Goal: Task Accomplishment & Management: Manage account settings

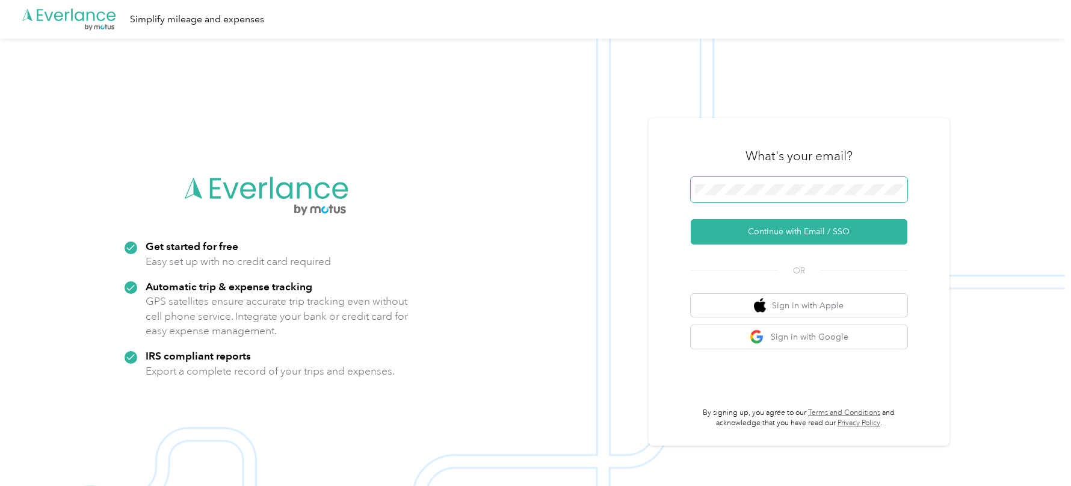
click at [691, 219] on button "Continue with Email / SSO" at bounding box center [799, 231] width 217 height 25
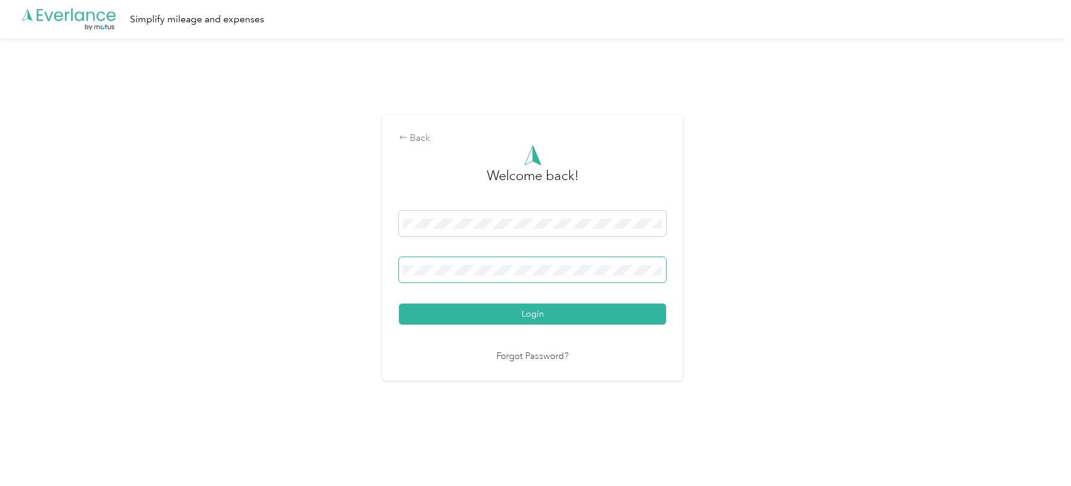
click at [399, 303] on button "Login" at bounding box center [532, 313] width 267 height 21
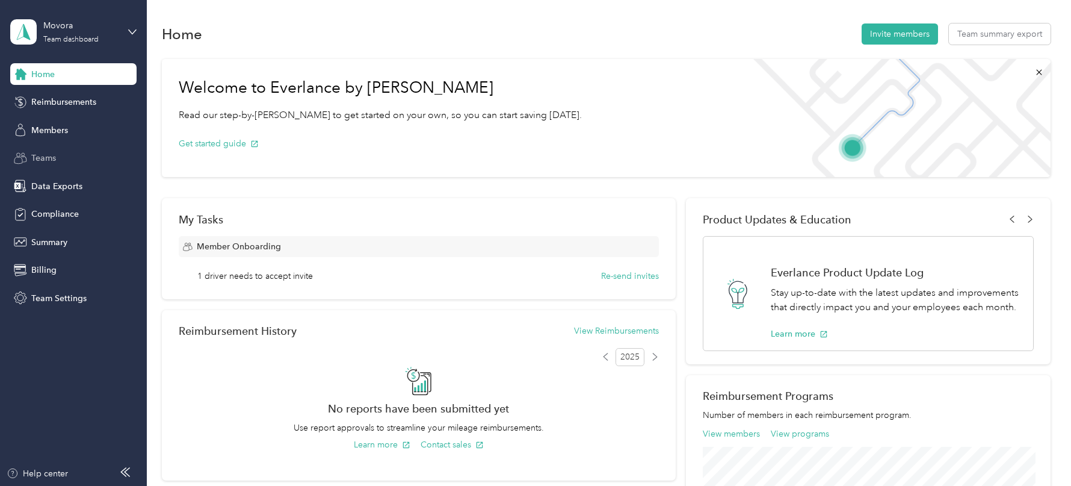
click at [44, 159] on span "Teams" at bounding box center [43, 158] width 25 height 13
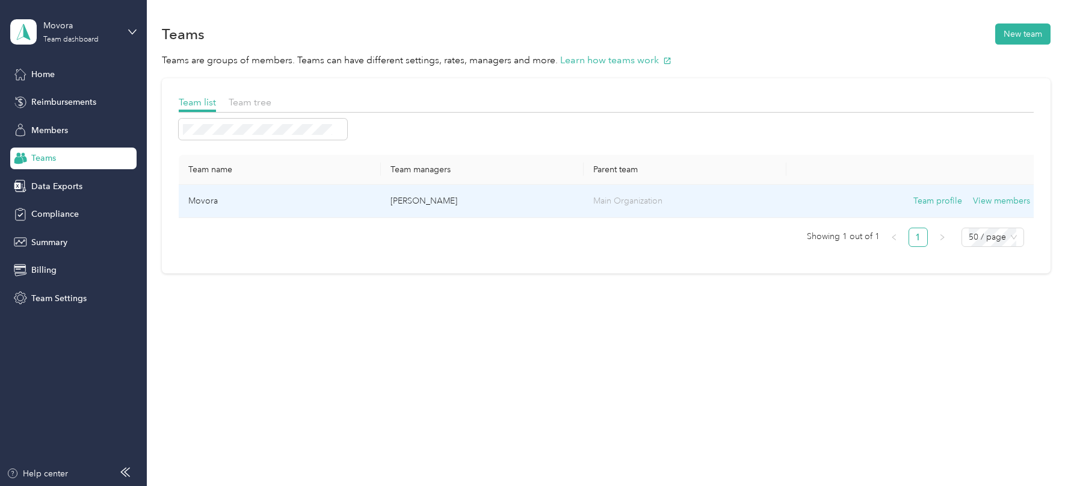
click at [452, 210] on td "[PERSON_NAME]" at bounding box center [482, 201] width 203 height 33
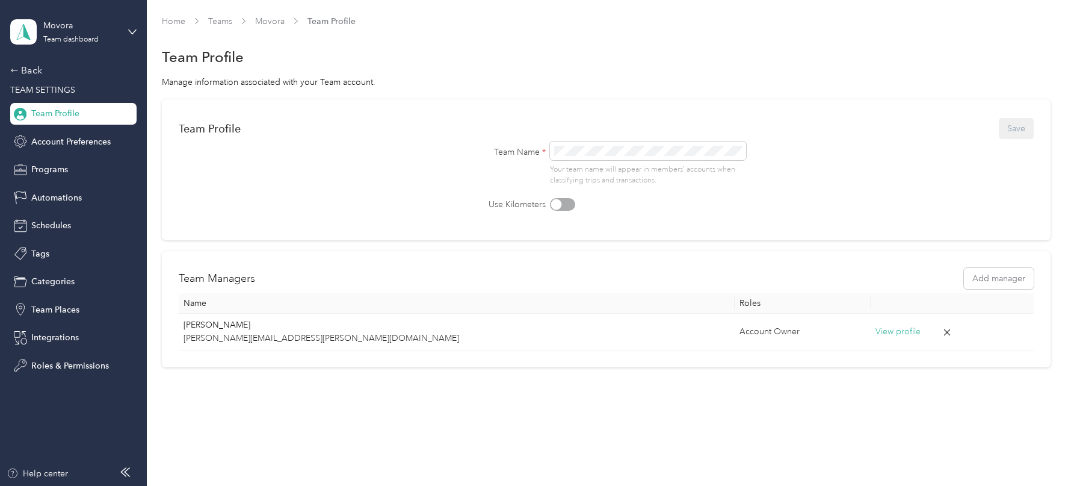
click at [133, 36] on div "Movora Team dashboard" at bounding box center [73, 32] width 126 height 42
click at [64, 150] on div "Log out" at bounding box center [44, 153] width 46 height 13
